Goal: Transaction & Acquisition: Book appointment/travel/reservation

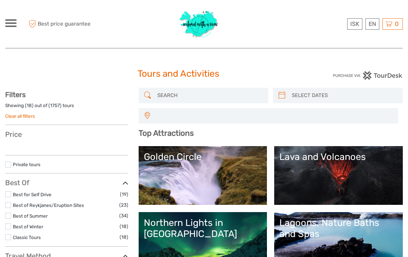
select select
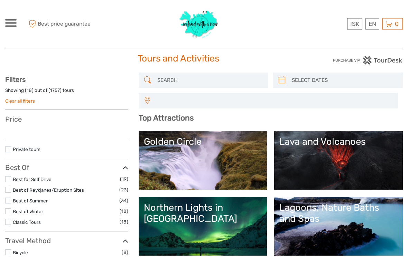
select select
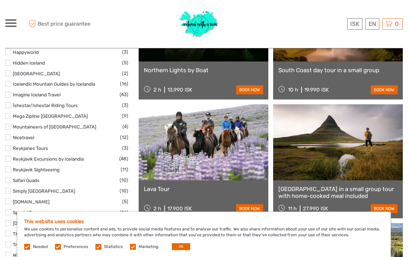
scroll to position [1025, 0]
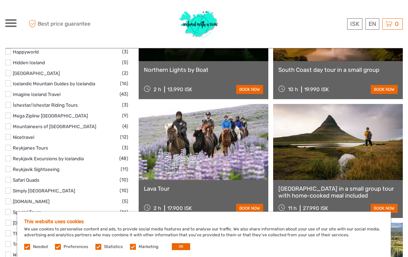
click at [10, 134] on label at bounding box center [8, 137] width 6 height 6
click at [0, 0] on input "checkbox" at bounding box center [0, 0] width 0 height 0
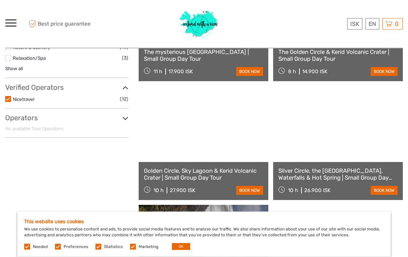
scroll to position [280, 0]
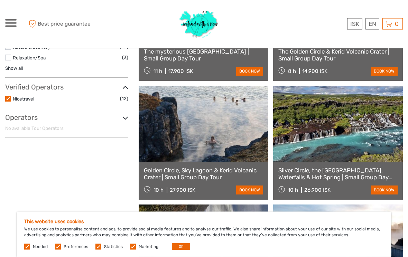
click at [329, 167] on link "Silver Circle, the [GEOGRAPHIC_DATA], Waterfalls & Hot Spring | Small Group Day…" at bounding box center [337, 174] width 119 height 14
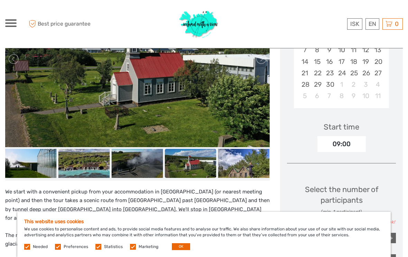
scroll to position [180, 0]
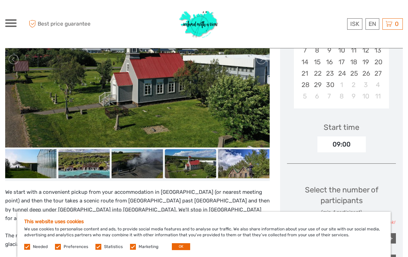
click at [43, 170] on img at bounding box center [31, 163] width 52 height 29
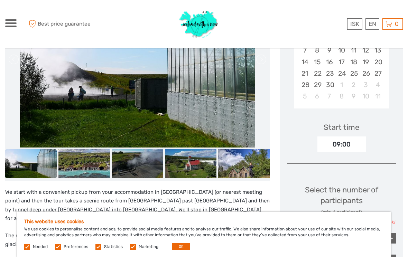
click at [98, 170] on img at bounding box center [84, 163] width 52 height 29
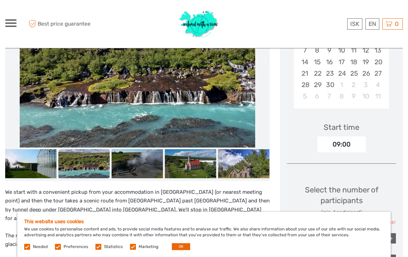
click at [142, 170] on img at bounding box center [138, 163] width 52 height 29
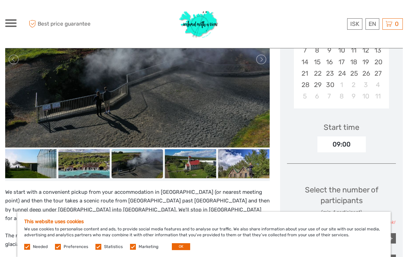
click at [259, 64] on link at bounding box center [260, 59] width 11 height 11
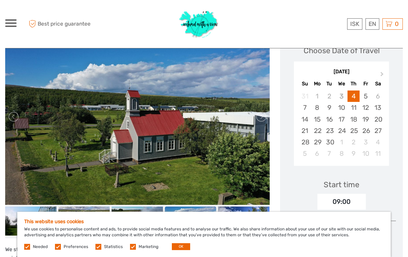
scroll to position [122, 0]
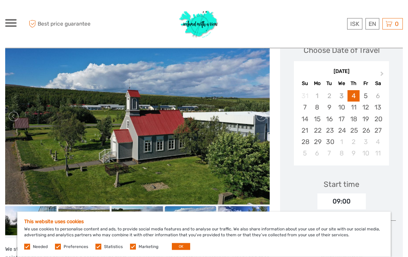
click at [256, 121] on link at bounding box center [260, 116] width 11 height 11
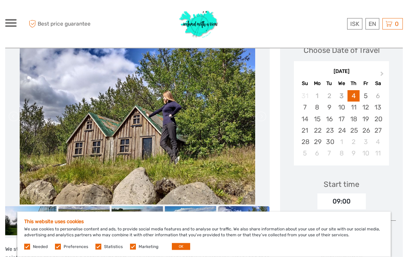
scroll to position [123, 0]
click at [241, 128] on img at bounding box center [137, 116] width 235 height 176
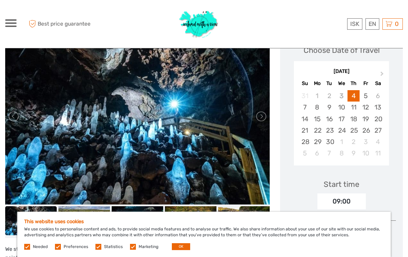
click at [256, 123] on img at bounding box center [137, 116] width 265 height 176
click at [256, 120] on link at bounding box center [260, 116] width 11 height 11
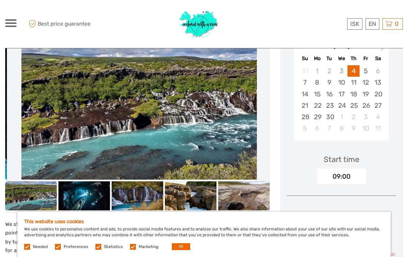
scroll to position [154, 0]
